Goal: Navigation & Orientation: Understand site structure

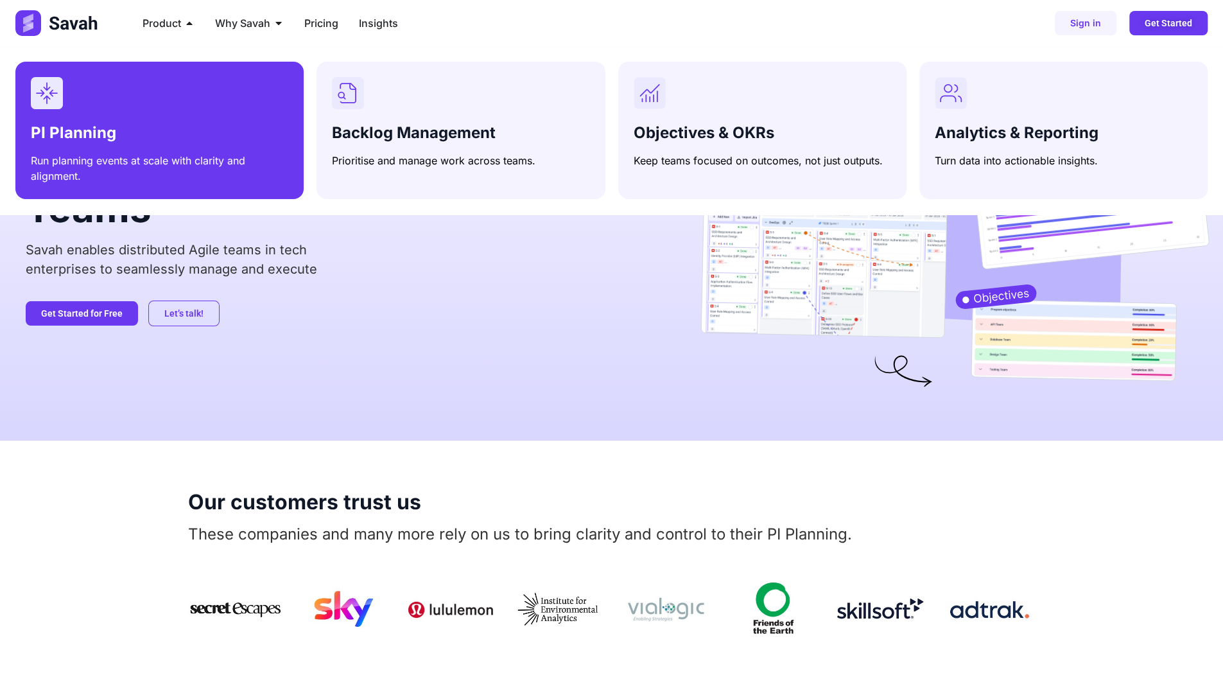
click at [149, 124] on h3 "PI Planning" at bounding box center [160, 133] width 258 height 19
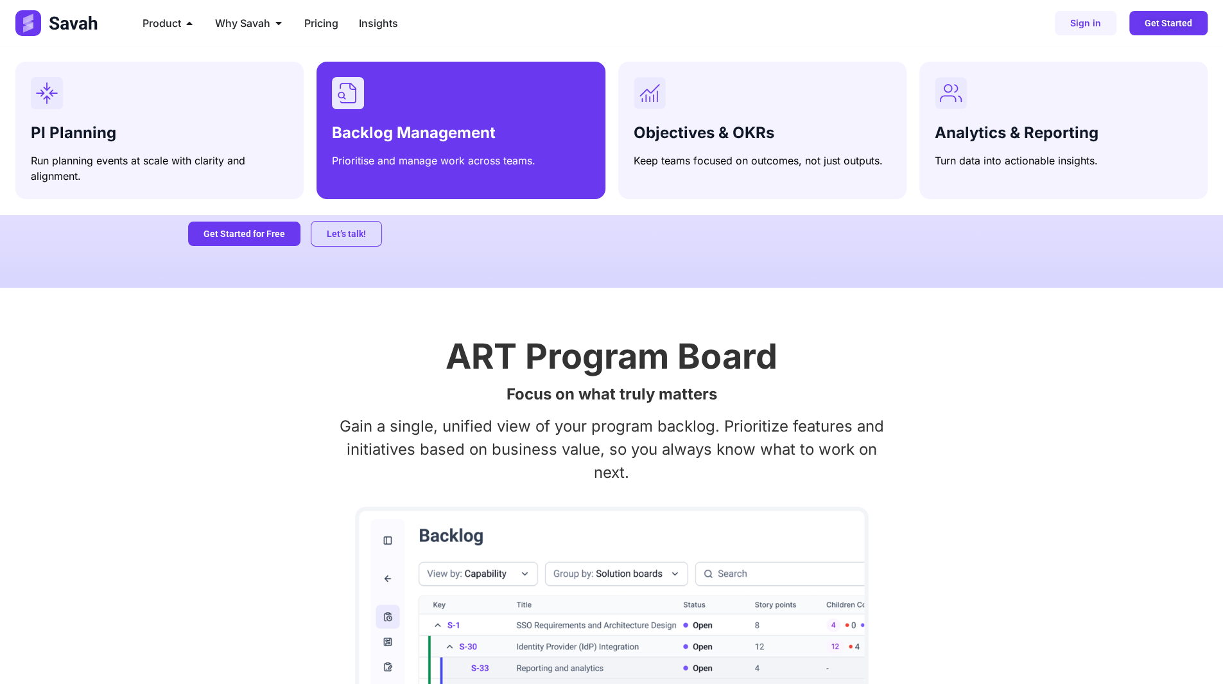
click at [426, 106] on div "Menu" at bounding box center [461, 93] width 258 height 32
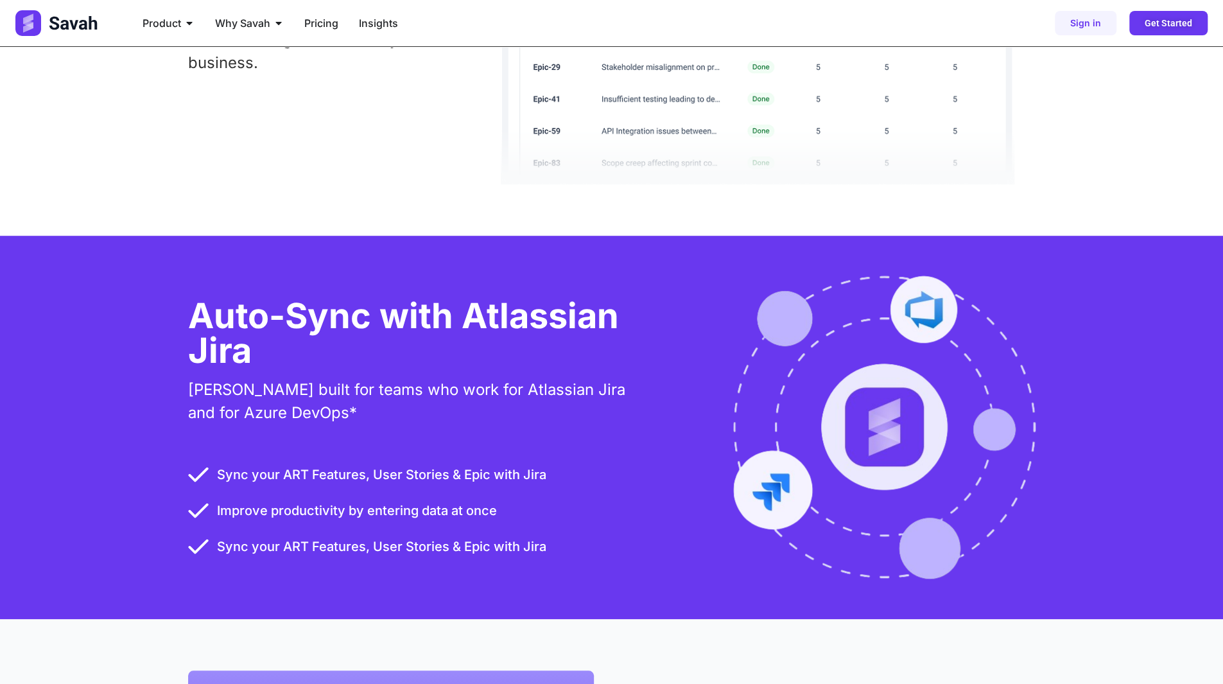
scroll to position [450, 0]
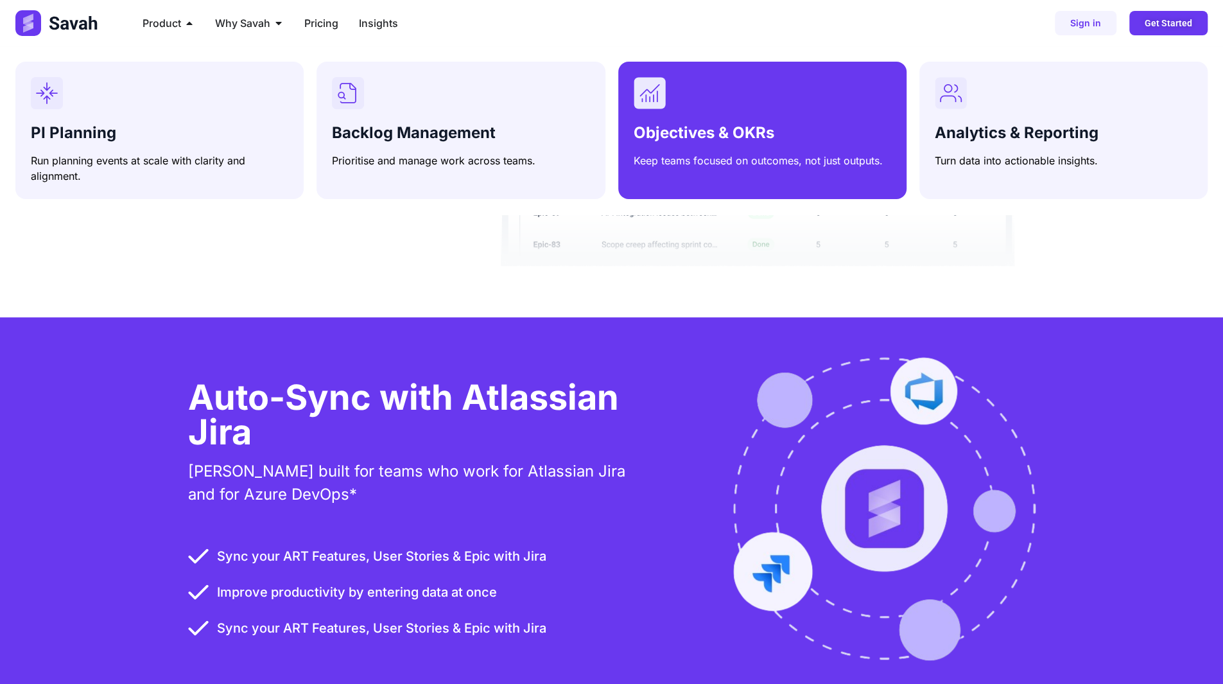
click at [775, 119] on div "Objectives & OKRs Keep teams focused on outcomes, not just outputs." at bounding box center [763, 143] width 258 height 49
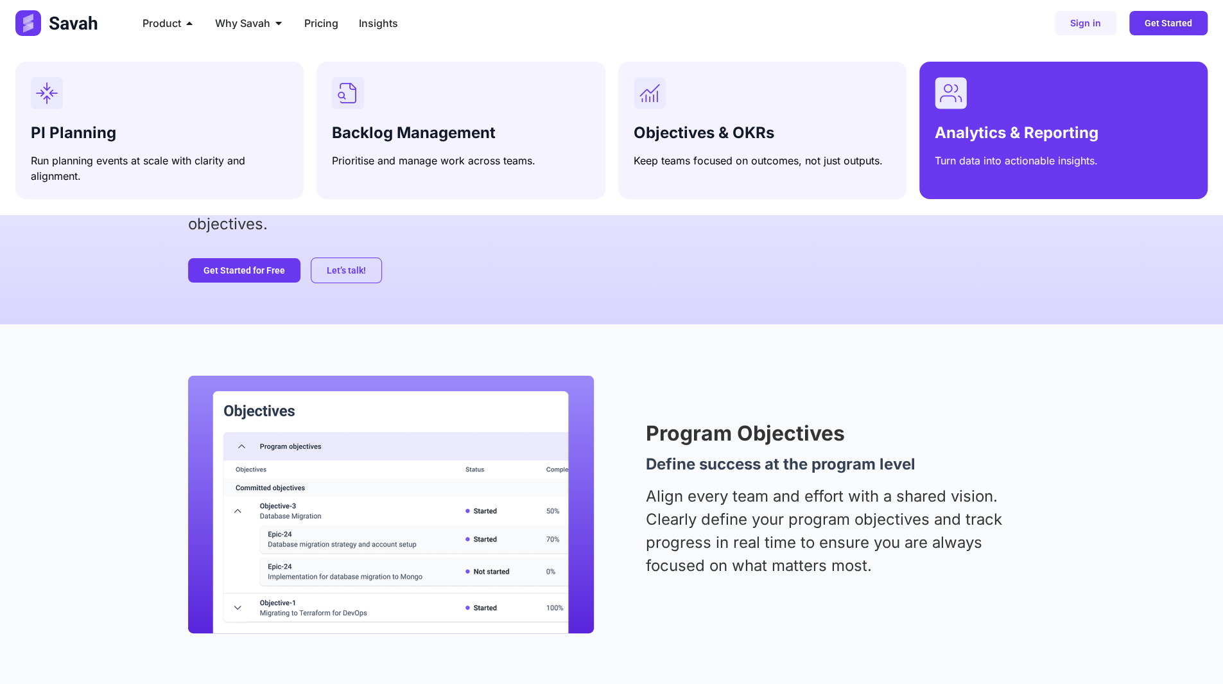
click at [957, 105] on rect "Menu" at bounding box center [950, 92] width 31 height 31
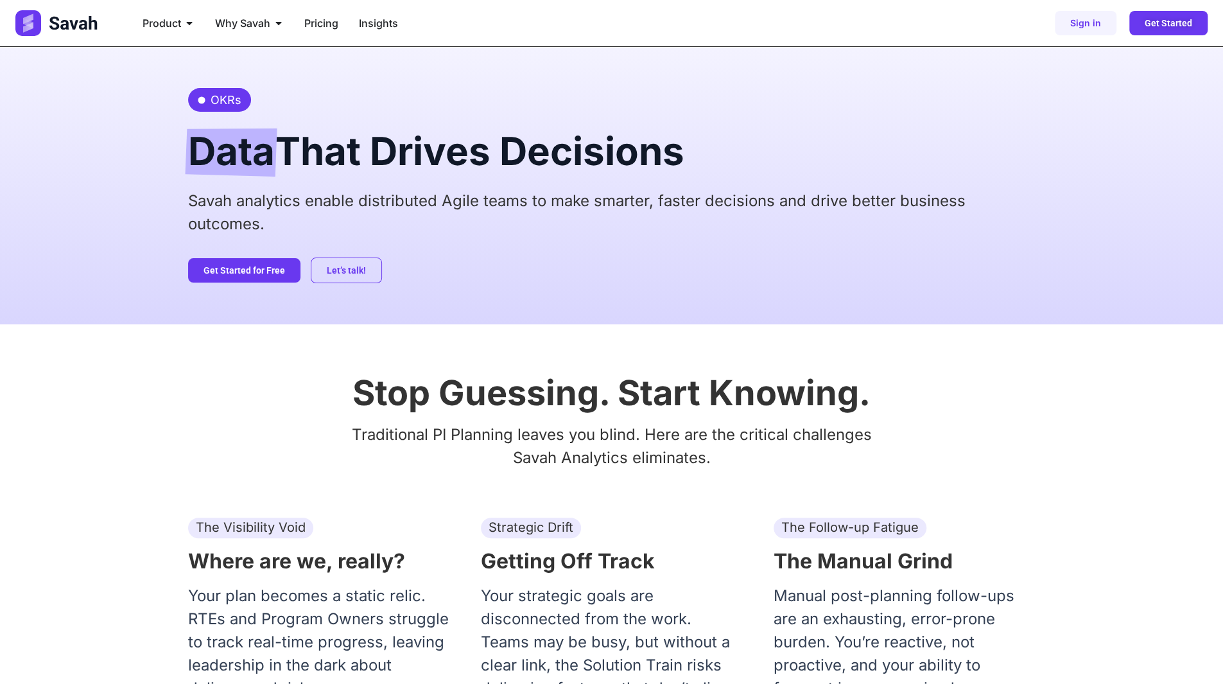
click at [73, 19] on img at bounding box center [57, 23] width 85 height 26
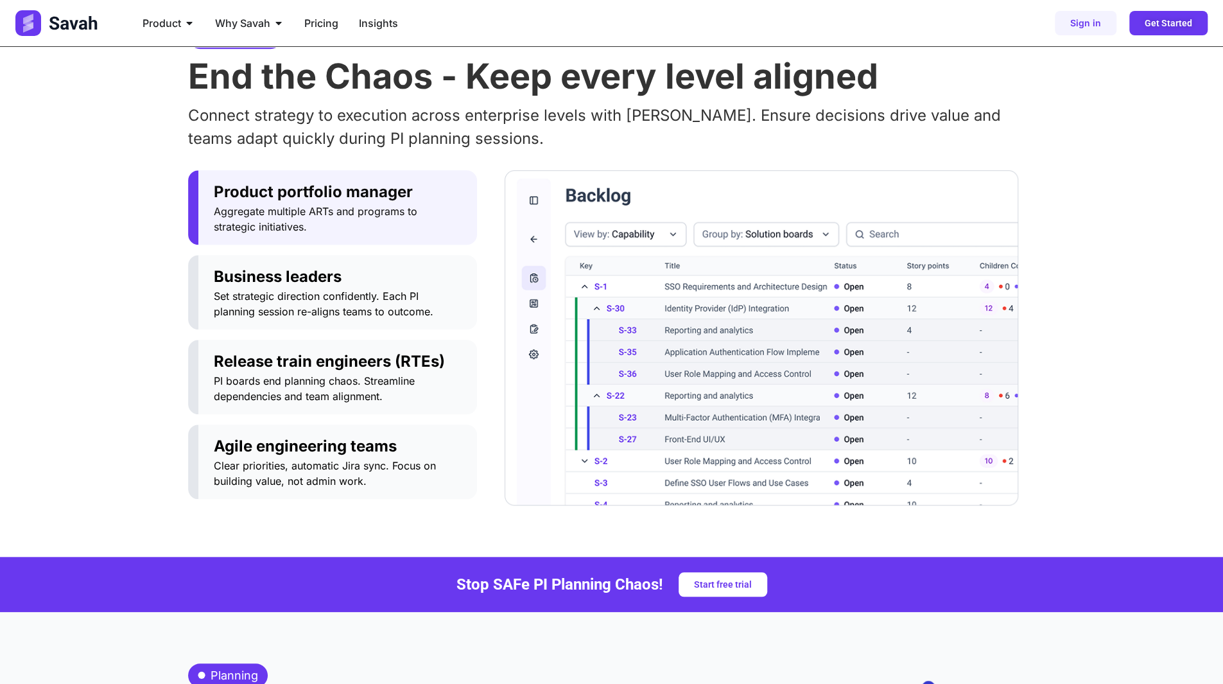
scroll to position [706, 0]
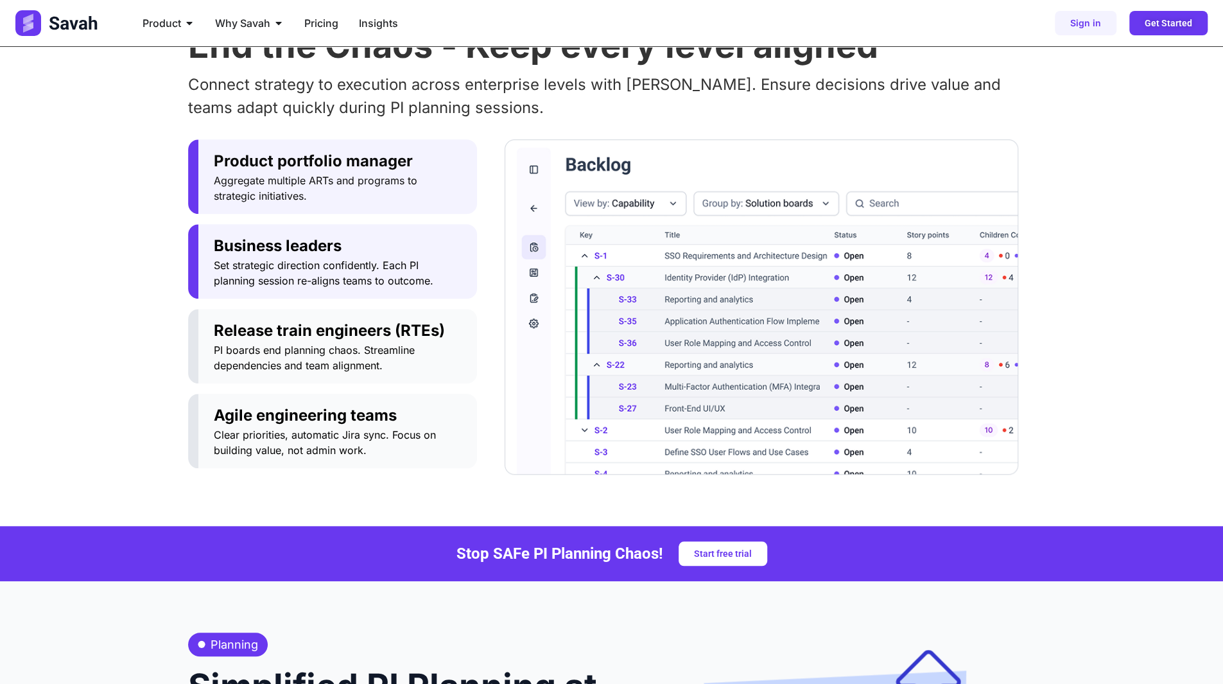
click at [283, 269] on span "Set strategic direction confidently. Each PI planning session re-aligns teams t…" at bounding box center [338, 273] width 248 height 31
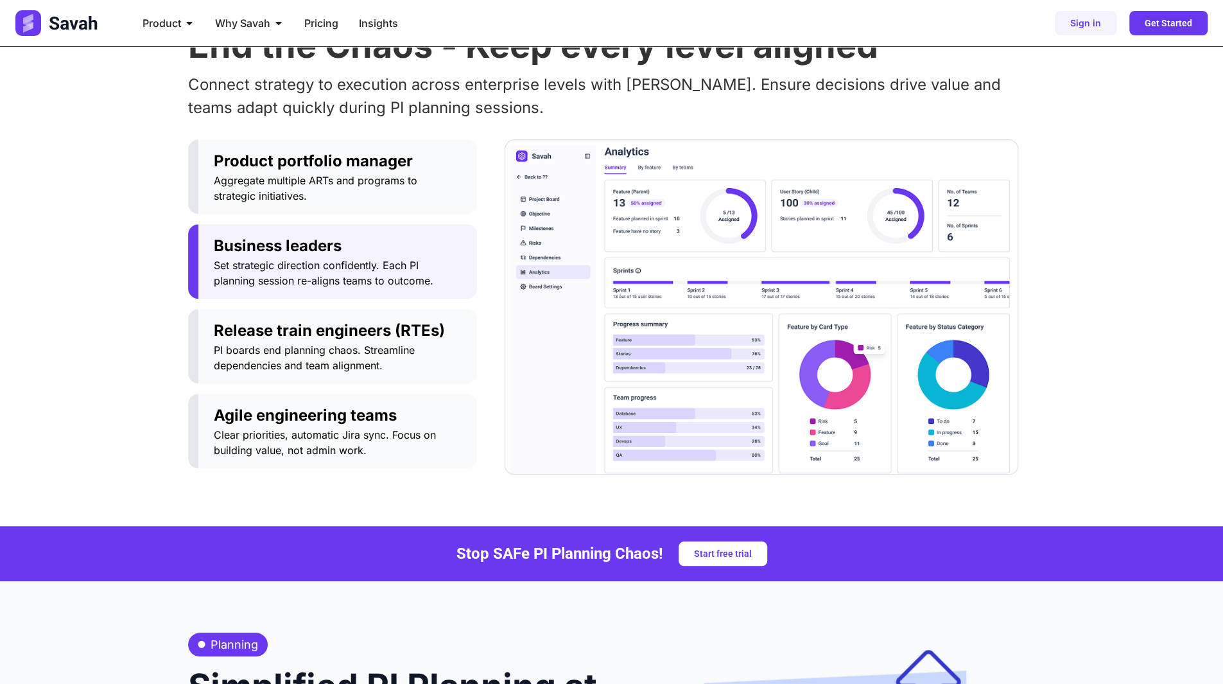
click at [266, 302] on div "Product portfolio manager Aggregate multiple ARTs and programs to strategic ini…" at bounding box center [332, 306] width 289 height 335
click at [266, 327] on span "Release train engineers (RTEs)" at bounding box center [338, 330] width 248 height 23
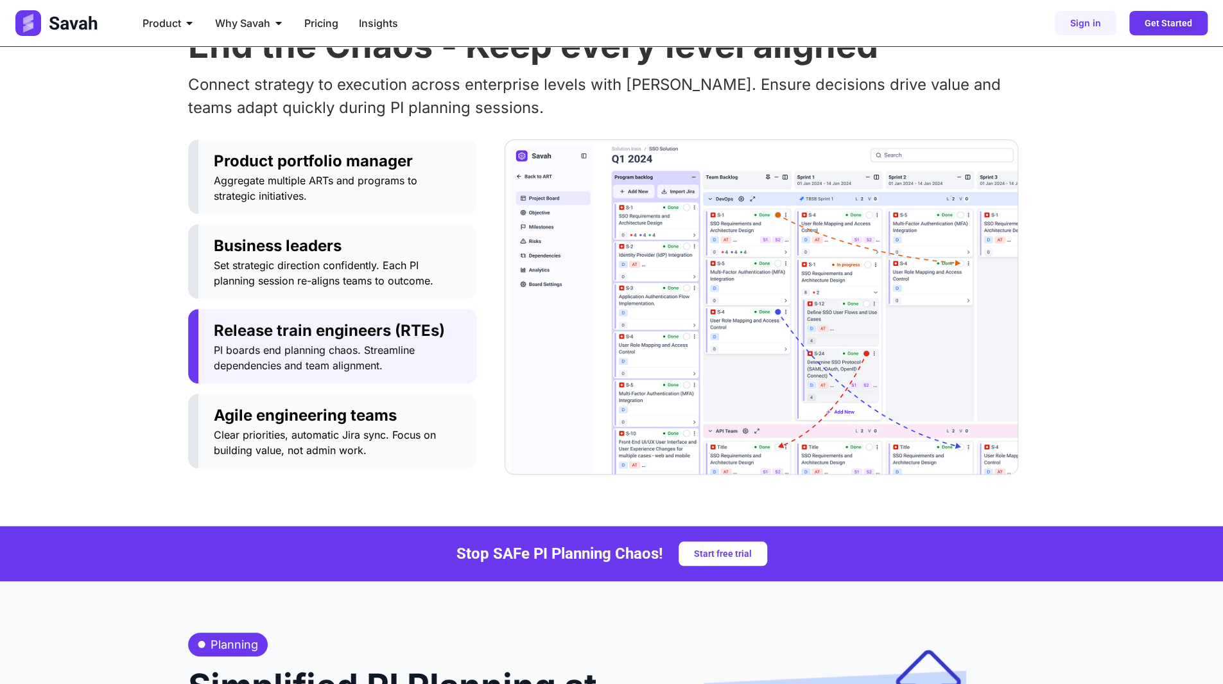
scroll to position [578, 0]
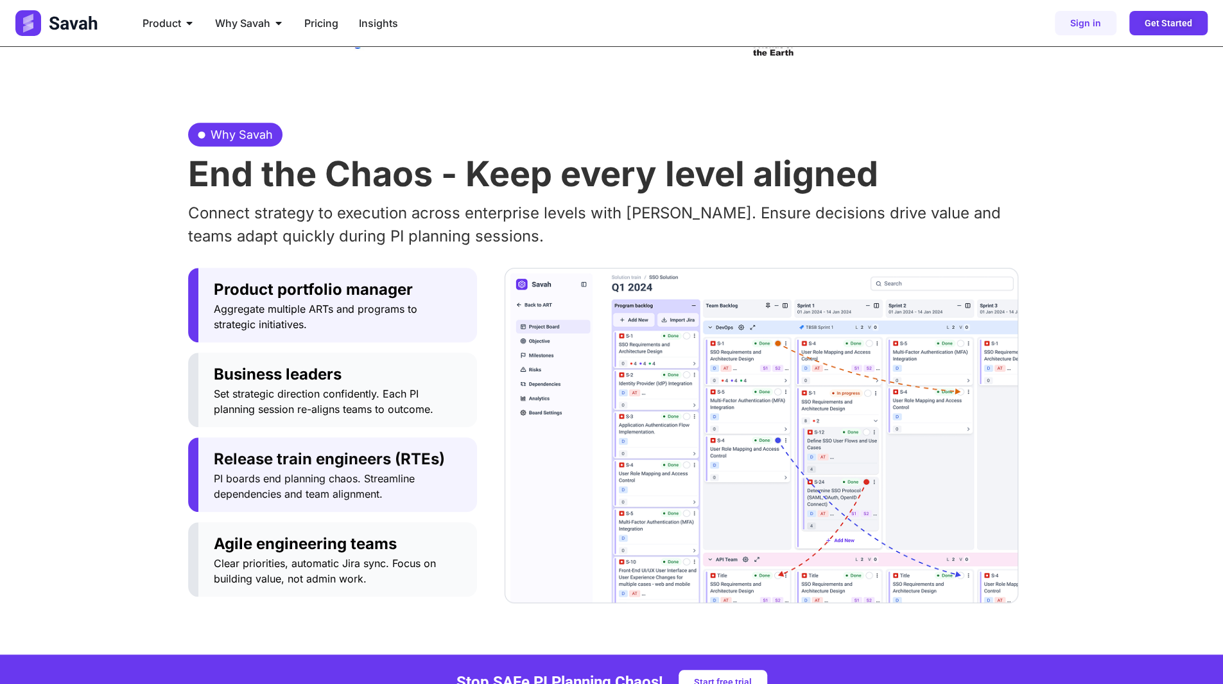
click at [251, 321] on span "Aggregate multiple ARTs and programs to strategic initiatives." at bounding box center [338, 316] width 248 height 31
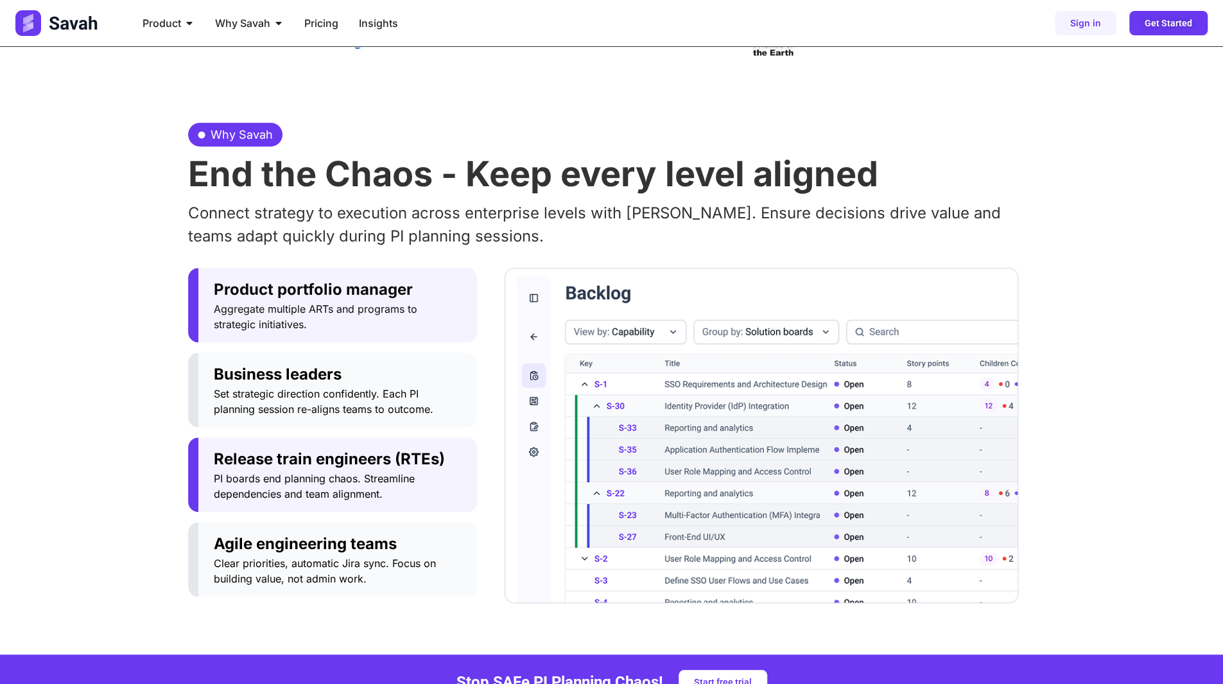
click at [267, 460] on span "Release train engineers (RTEs)" at bounding box center [338, 459] width 248 height 23
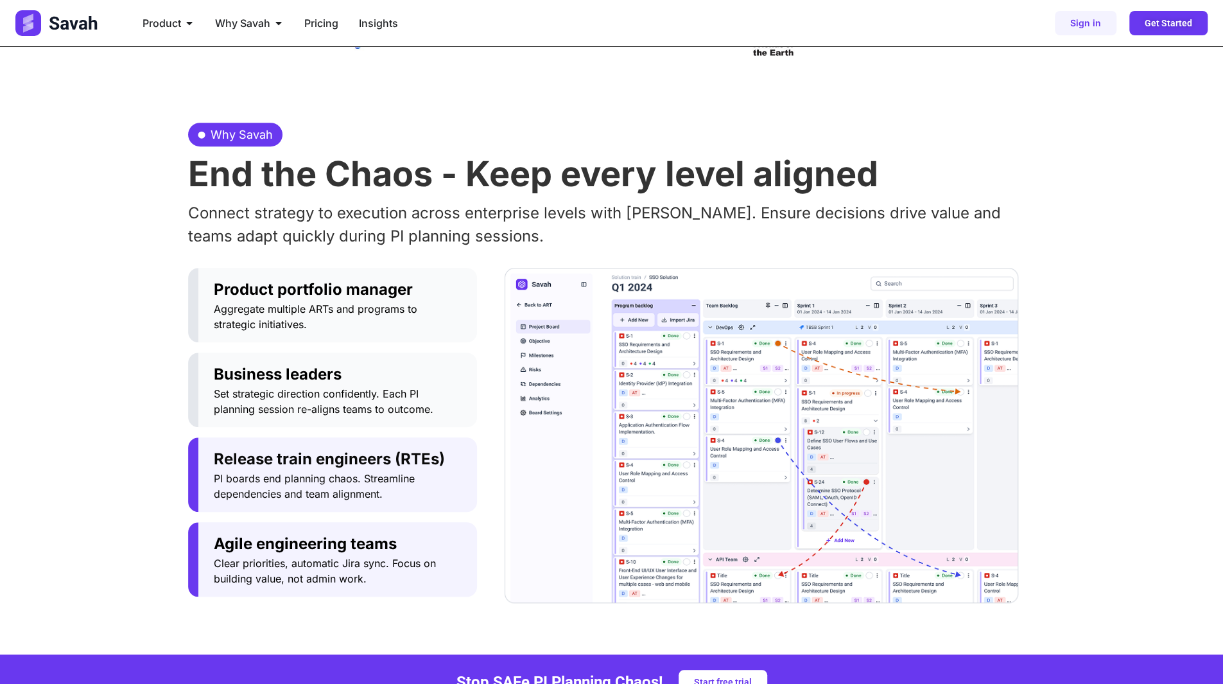
click at [262, 572] on span "Clear priorities, automatic Jira sync. Focus on building value, not admin work." at bounding box center [338, 570] width 248 height 31
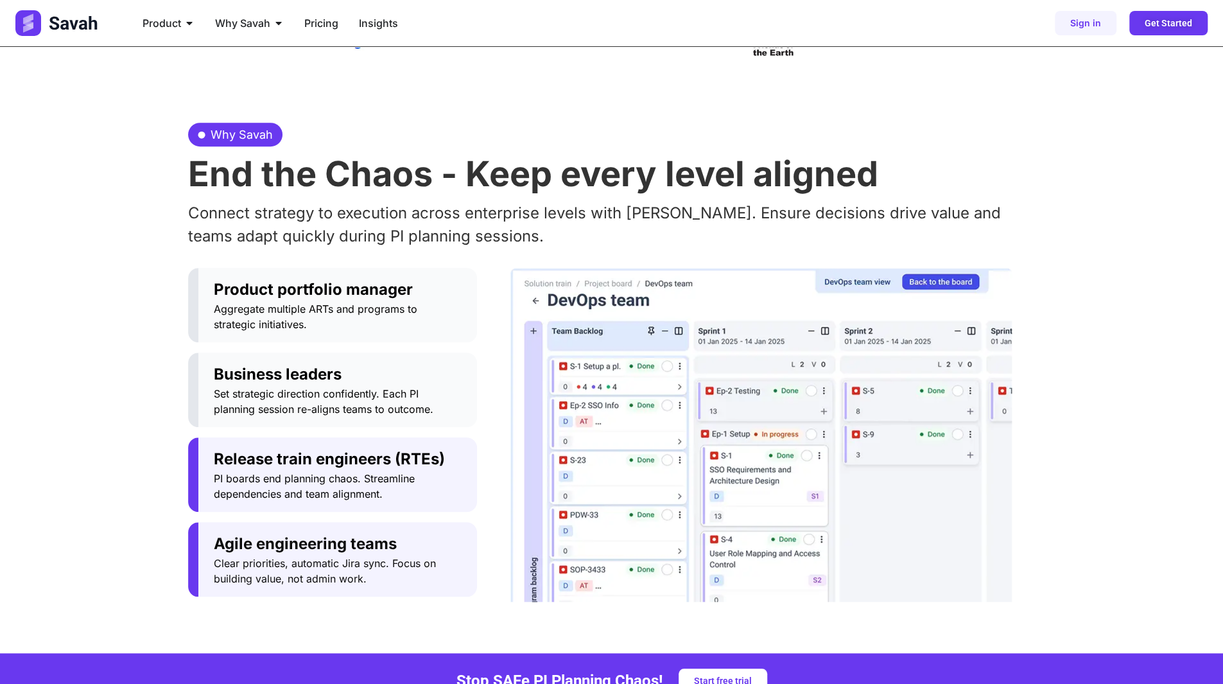
click at [268, 478] on span "PI boards end planning chaos. Streamline dependencies and team alignment." at bounding box center [338, 486] width 248 height 31
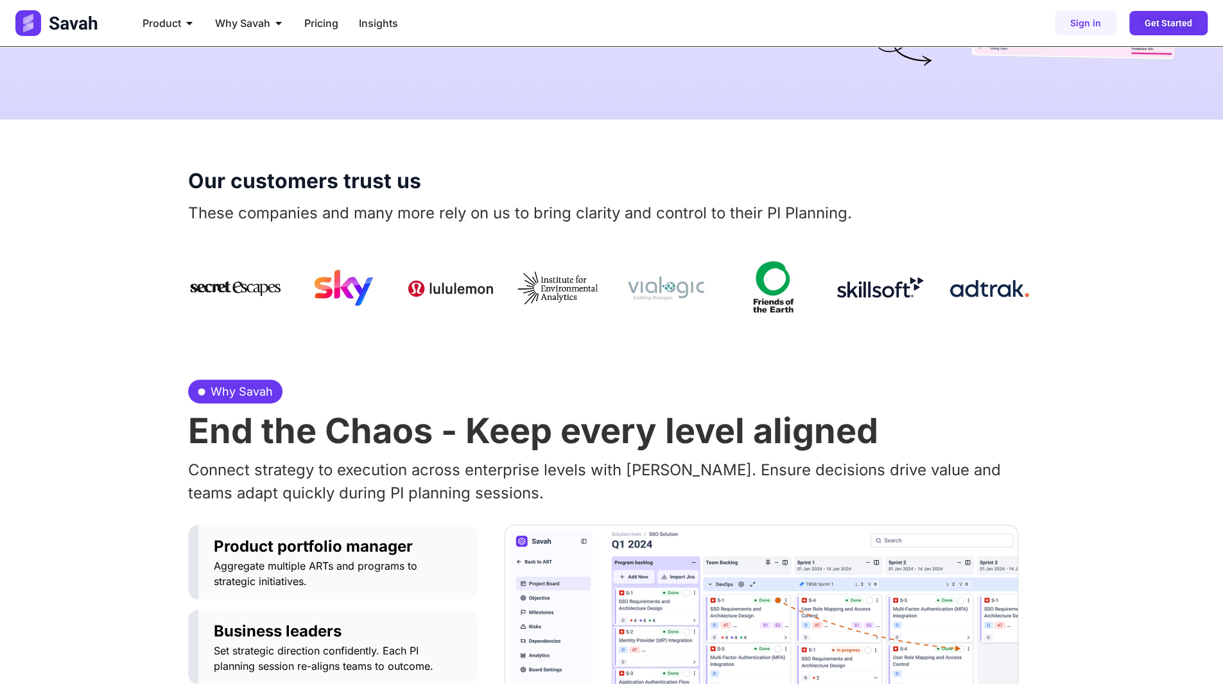
scroll to position [0, 0]
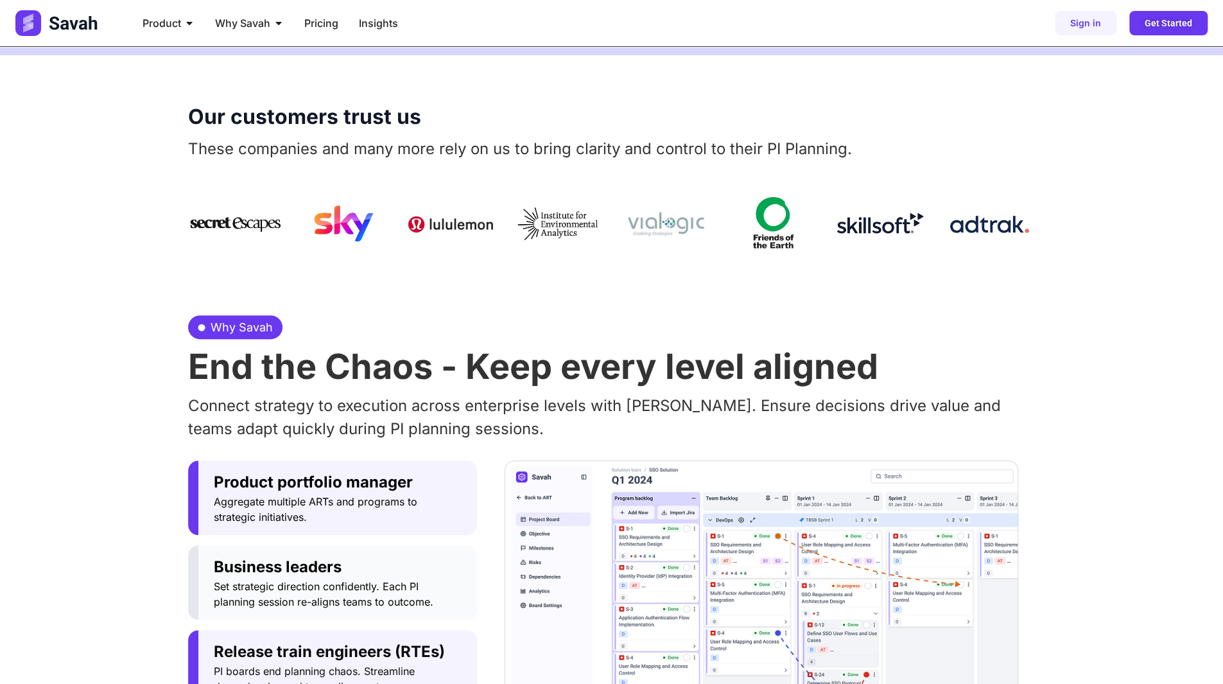
click at [277, 516] on span "Aggregate multiple ARTs and programs to strategic initiatives." at bounding box center [338, 509] width 248 height 31
